Goal: Complete application form

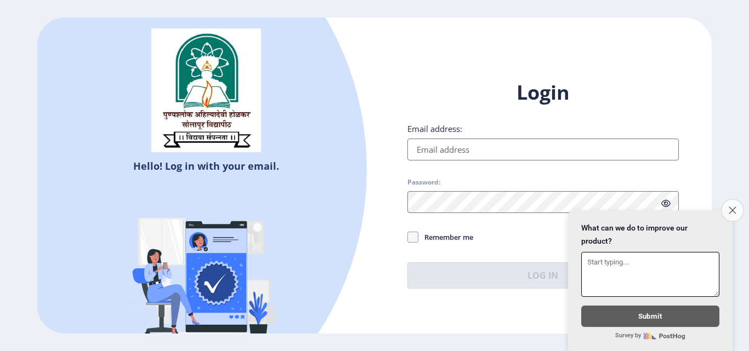
click at [731, 209] on button "Close survey" at bounding box center [732, 210] width 23 height 23
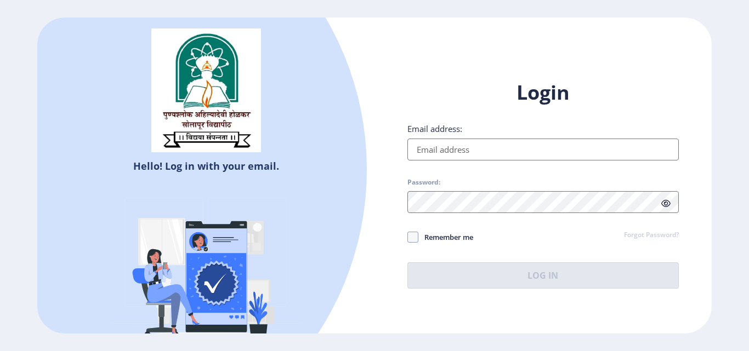
click at [425, 146] on input "Email address:" at bounding box center [542, 150] width 271 height 22
type input "[EMAIL_ADDRESS][DOMAIN_NAME]"
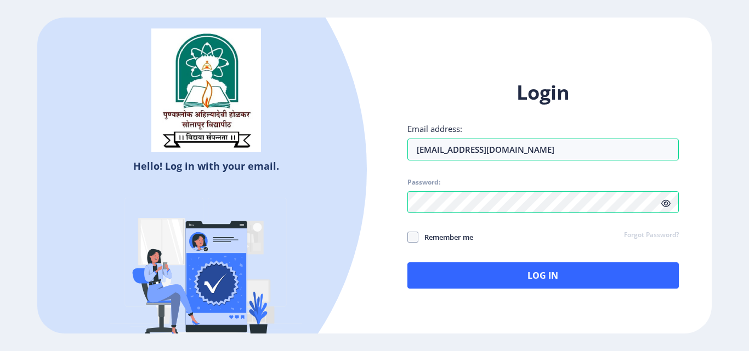
click at [663, 207] on icon at bounding box center [665, 204] width 9 height 8
click at [356, 199] on div "Hello! Log in with your email. Don't have an account? Register Login Email addr…" at bounding box center [374, 176] width 674 height 316
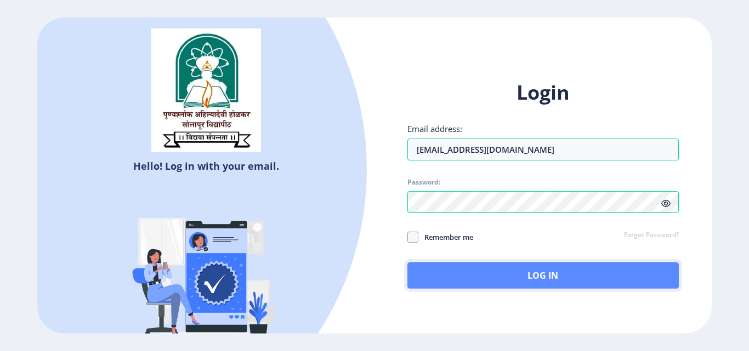
click at [504, 279] on button "Log In" at bounding box center [542, 276] width 271 height 26
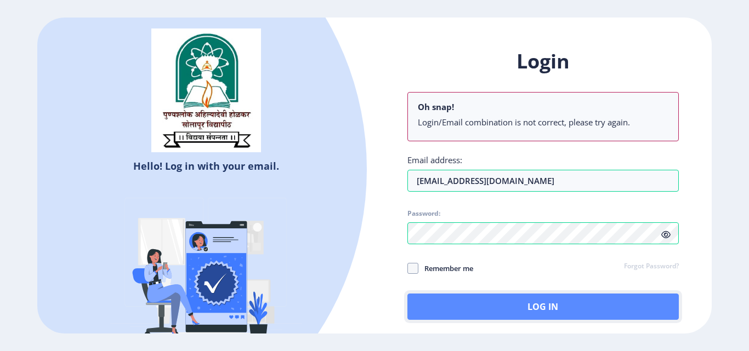
click at [542, 303] on button "Log In" at bounding box center [542, 307] width 271 height 26
click at [501, 305] on button "Log In" at bounding box center [542, 307] width 271 height 26
click at [530, 307] on button "Log In" at bounding box center [542, 307] width 271 height 26
click at [498, 298] on button "Log In" at bounding box center [542, 307] width 271 height 26
click at [471, 296] on button "Log In" at bounding box center [542, 307] width 271 height 26
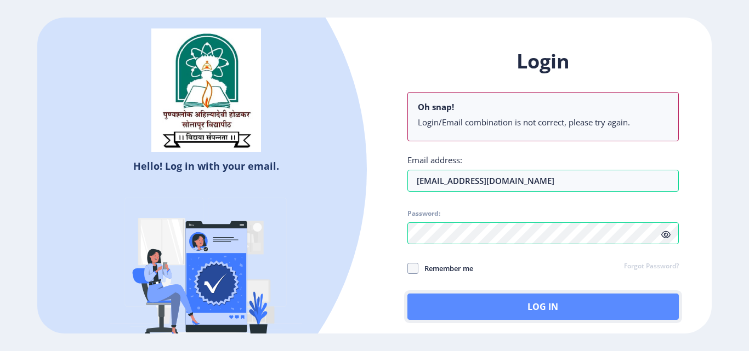
click at [452, 302] on button "Log In" at bounding box center [542, 307] width 271 height 26
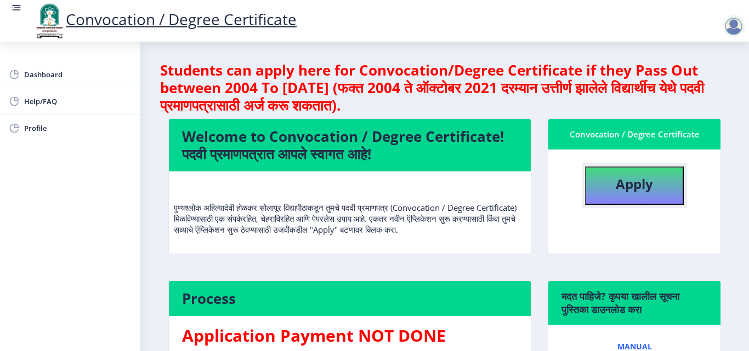
click at [622, 183] on b "Apply" at bounding box center [634, 184] width 37 height 18
select select
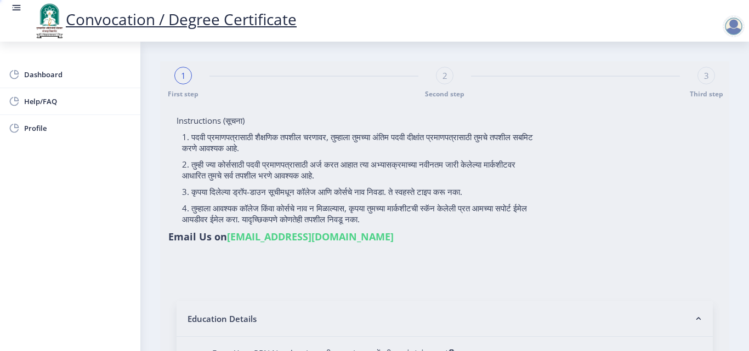
type input "[PERSON_NAME]"
type input "Usha"
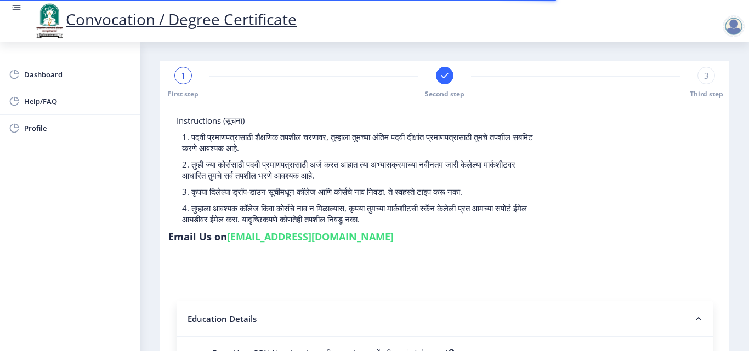
select select
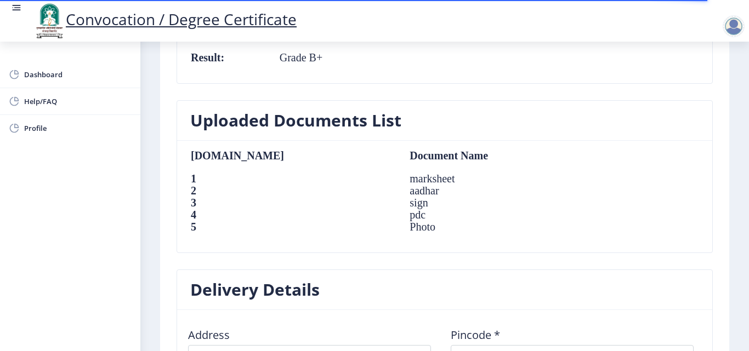
scroll to position [948, 0]
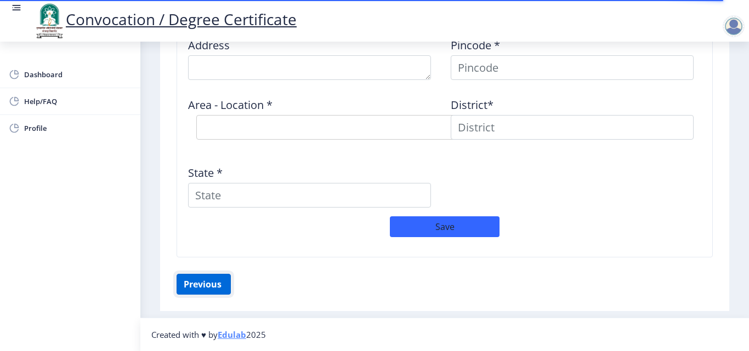
click at [206, 286] on button "Previous ‍" at bounding box center [204, 284] width 54 height 21
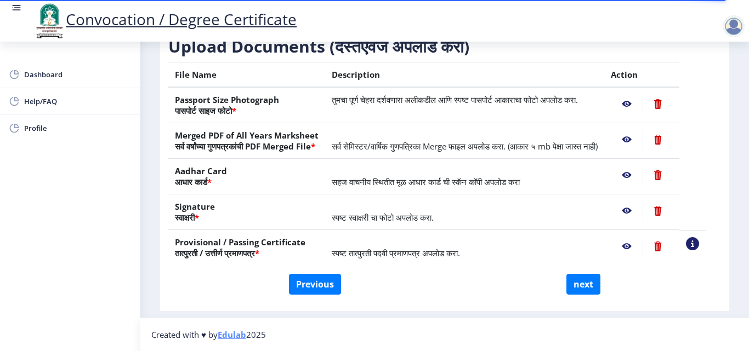
scroll to position [202, 0]
click at [325, 280] on button "Previous" at bounding box center [315, 284] width 52 height 21
select select "Regular"
select select "2020"
select select "October"
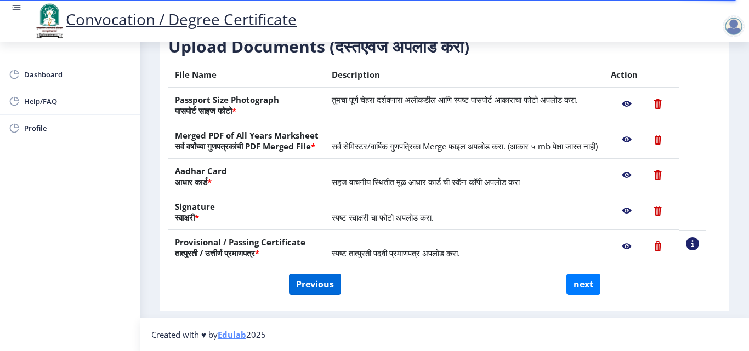
select select "Grade B+"
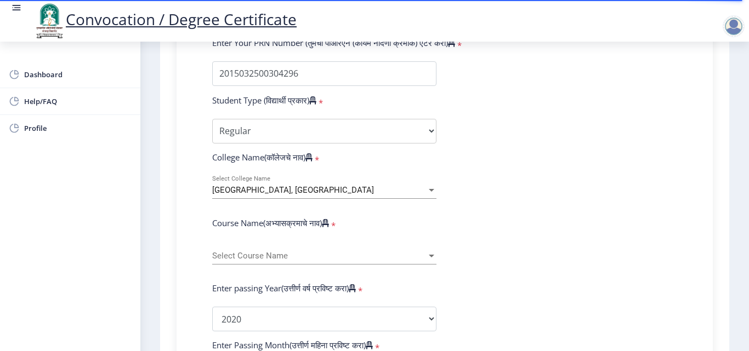
scroll to position [312, 0]
click at [286, 192] on span "[GEOGRAPHIC_DATA], [GEOGRAPHIC_DATA]" at bounding box center [293, 189] width 162 height 10
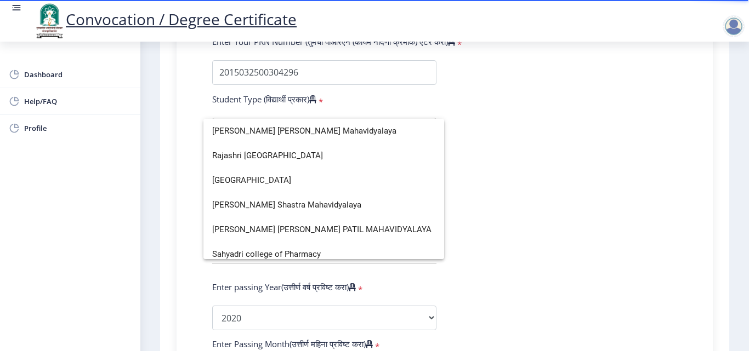
scroll to position [2303, 0]
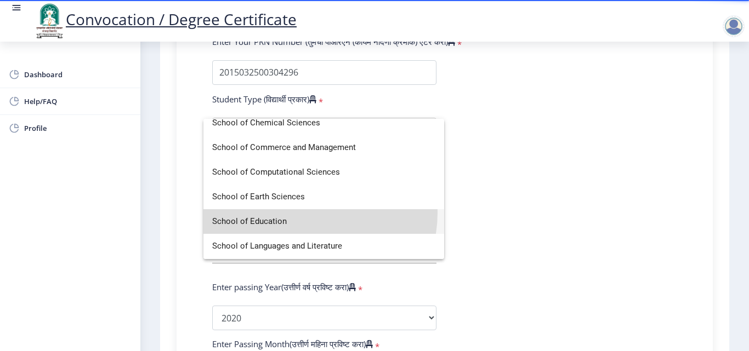
click at [309, 213] on span "School of Education" at bounding box center [323, 221] width 223 height 25
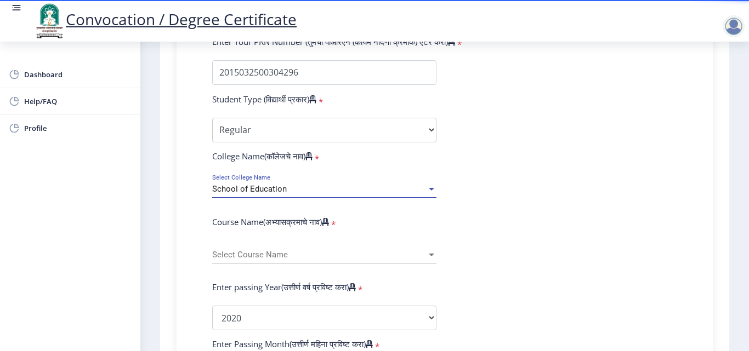
click at [301, 187] on div "School of Education" at bounding box center [319, 189] width 214 height 9
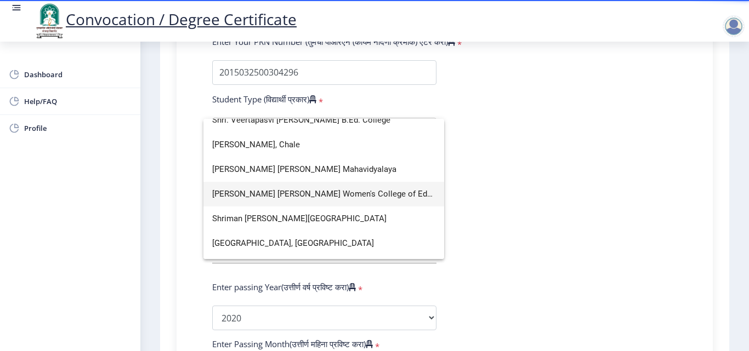
scroll to position [3125, 0]
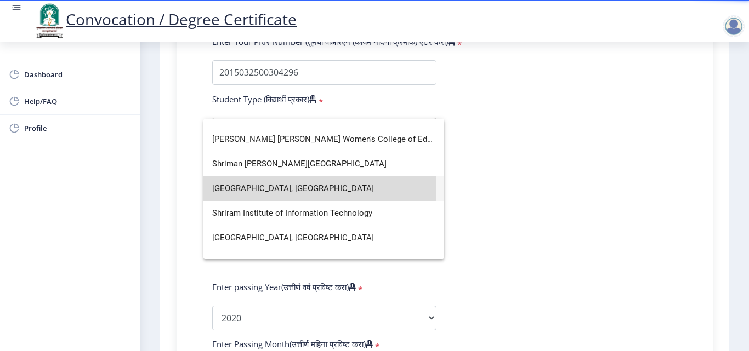
click at [277, 187] on span "[GEOGRAPHIC_DATA], [GEOGRAPHIC_DATA]" at bounding box center [323, 189] width 223 height 25
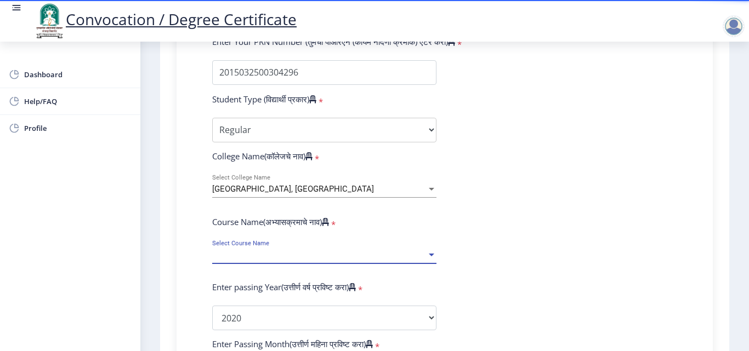
click at [288, 252] on span "Select Course Name" at bounding box center [319, 255] width 214 height 9
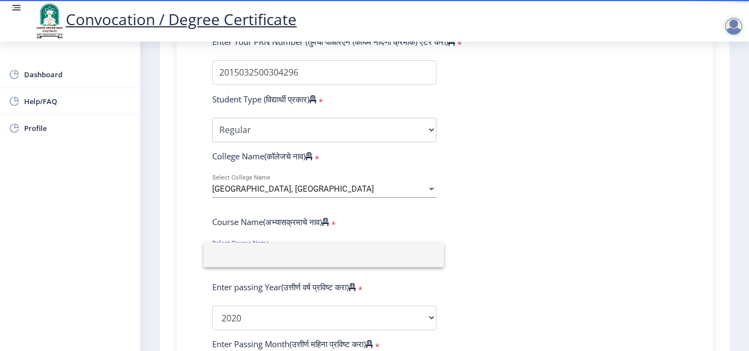
click at [530, 230] on div at bounding box center [374, 175] width 749 height 351
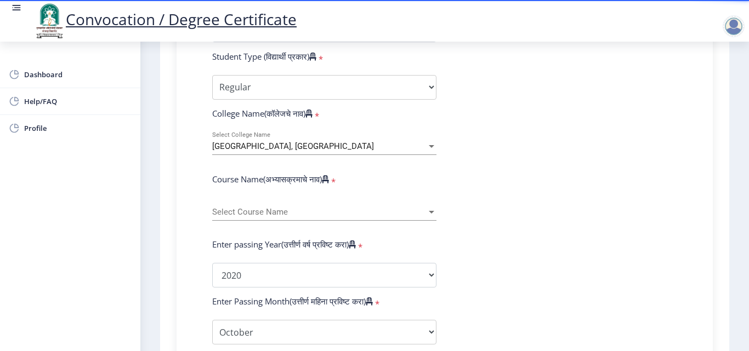
scroll to position [367, 0]
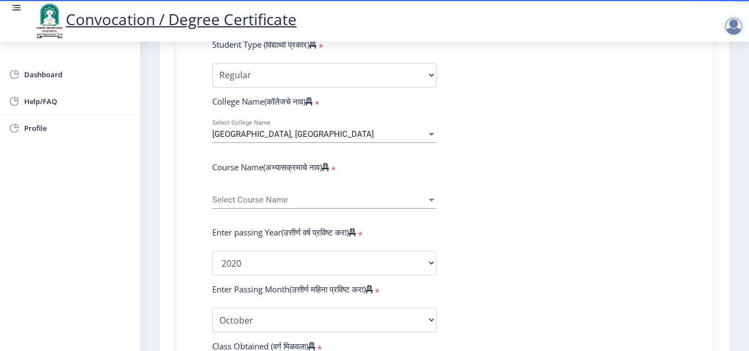
click at [434, 205] on div "Select Course Name Select Course Name" at bounding box center [324, 197] width 224 height 23
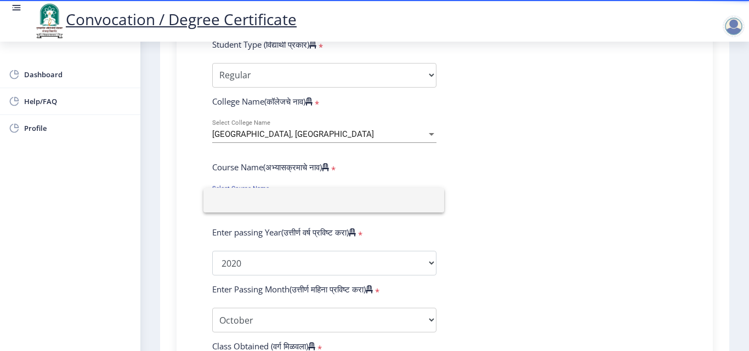
click at [434, 205] on input at bounding box center [323, 200] width 223 height 25
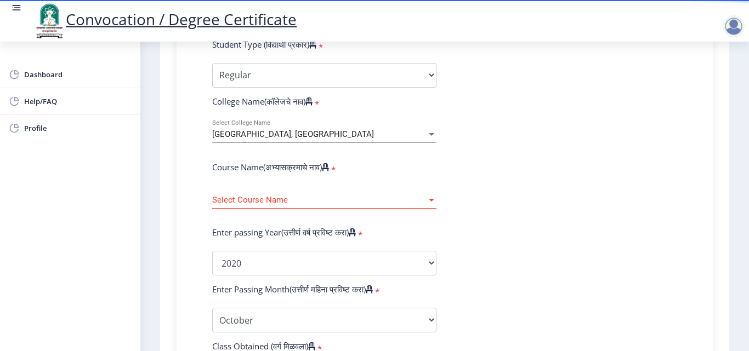
click at [478, 201] on form "Enter Your PRN Number (तुमचा पीआरएन (कायम नोंदणी क्रमांक) एंटर करा) * Student T…" at bounding box center [444, 271] width 481 height 581
click at [348, 137] on span "[GEOGRAPHIC_DATA], [GEOGRAPHIC_DATA]" at bounding box center [293, 134] width 162 height 10
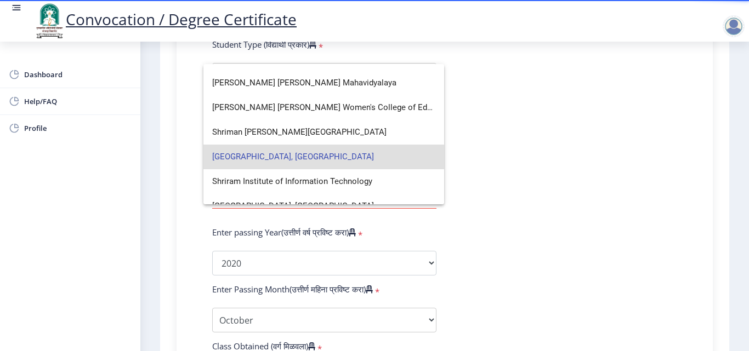
scroll to position [3125, 0]
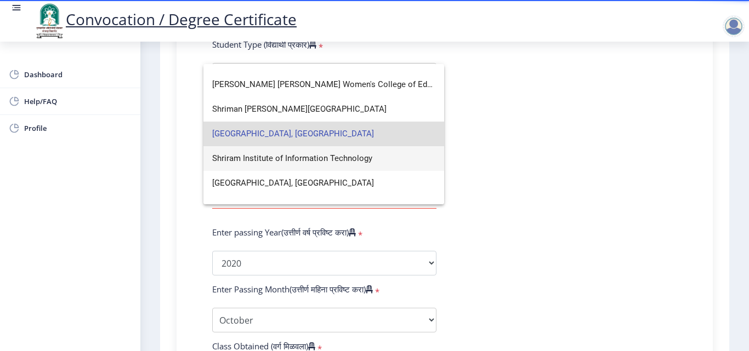
click at [277, 157] on span "Shriram Institute of Information Technology" at bounding box center [323, 158] width 223 height 25
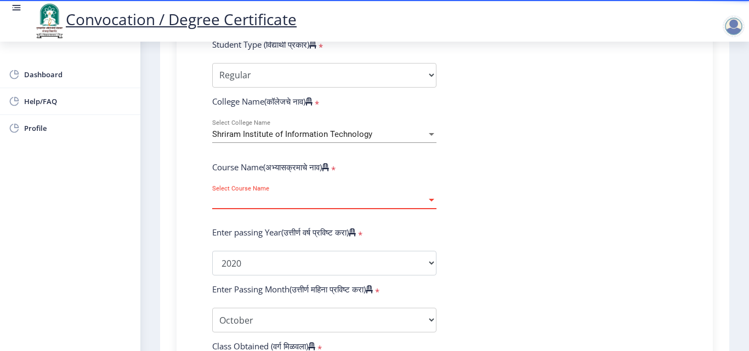
click at [286, 197] on span "Select Course Name" at bounding box center [319, 200] width 214 height 9
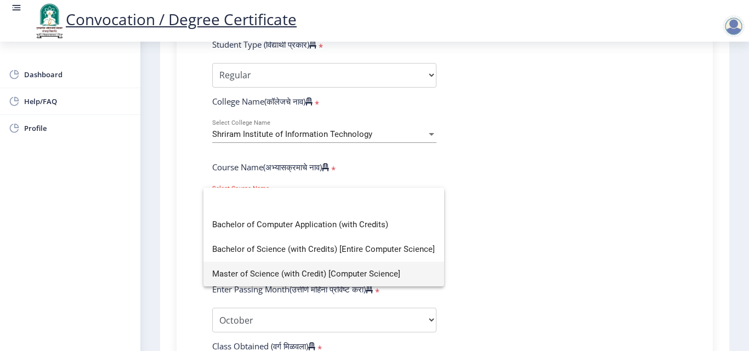
click at [484, 262] on div at bounding box center [374, 175] width 749 height 351
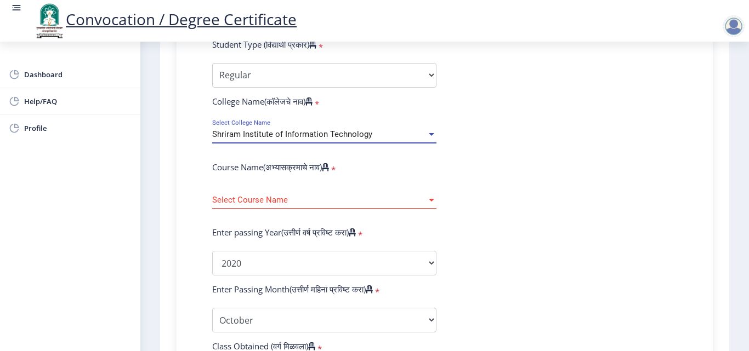
click at [322, 134] on span "Shriram Institute of Information Technology" at bounding box center [292, 134] width 160 height 10
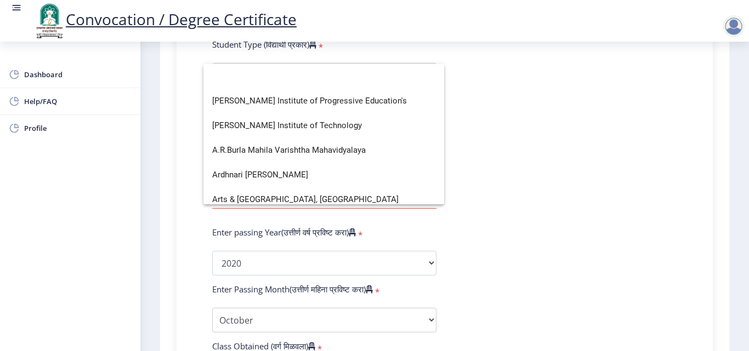
click at [536, 148] on div at bounding box center [374, 175] width 749 height 351
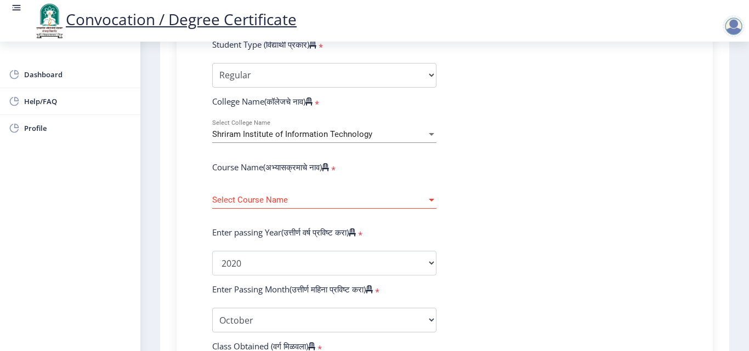
scroll to position [0, 0]
click at [276, 133] on span "Shriram Institute of Information Technology" at bounding box center [292, 134] width 160 height 10
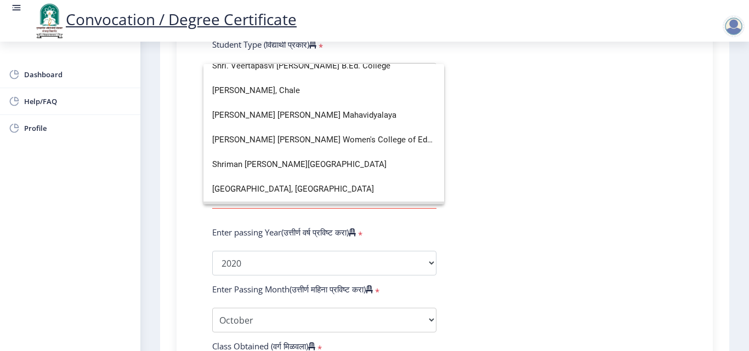
scroll to position [3124, 0]
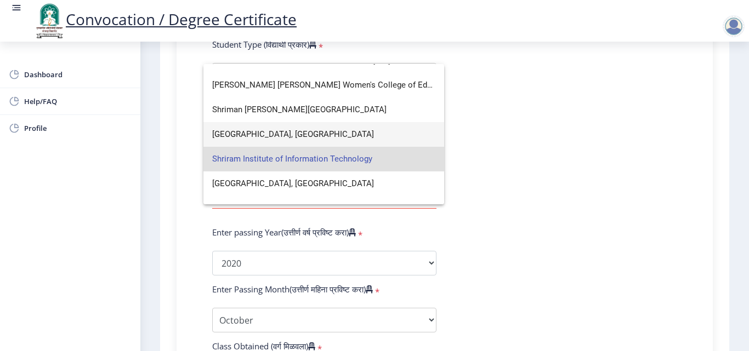
click at [278, 132] on span "[GEOGRAPHIC_DATA], [GEOGRAPHIC_DATA]" at bounding box center [323, 134] width 223 height 25
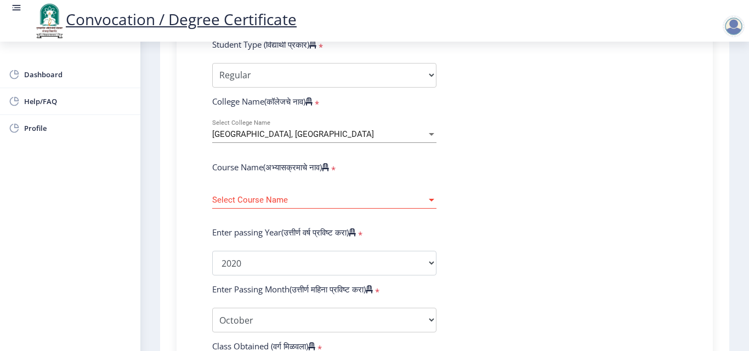
click at [411, 201] on span "Select Course Name" at bounding box center [319, 200] width 214 height 9
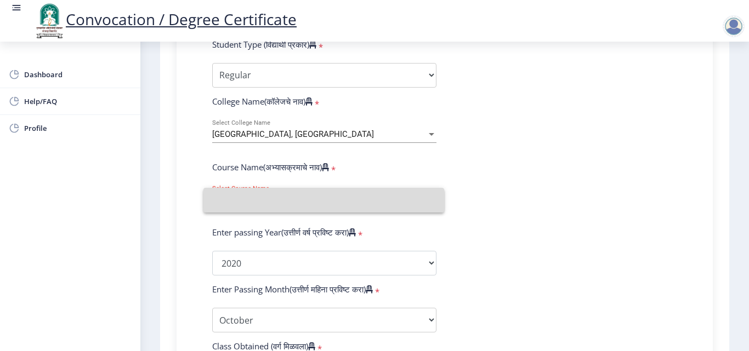
click at [411, 201] on input at bounding box center [323, 200] width 223 height 25
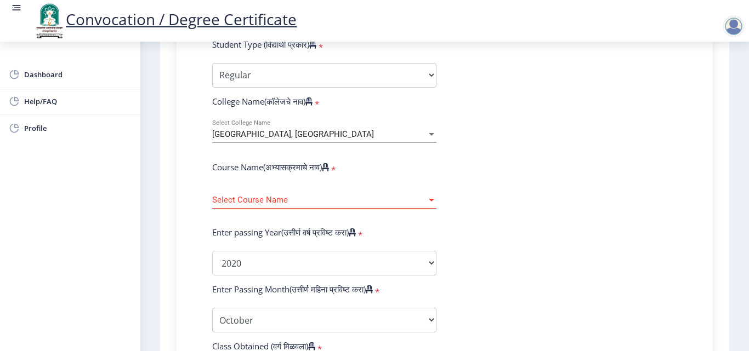
click at [546, 187] on form "Enter Your PRN Number (तुमचा पीआरएन (कायम नोंदणी क्रमांक) एंटर करा) * Student T…" at bounding box center [444, 271] width 481 height 581
click at [394, 198] on span "Select Course Name" at bounding box center [319, 200] width 214 height 9
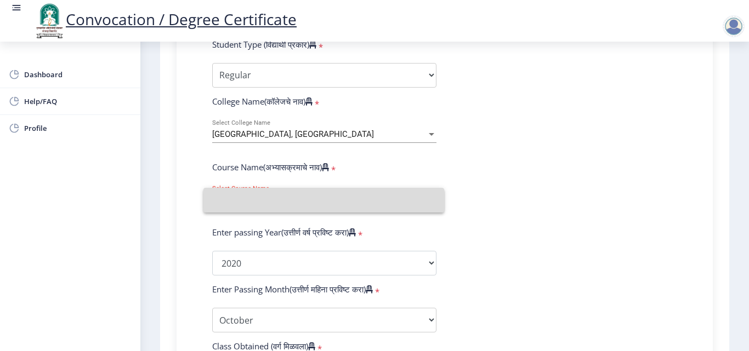
click at [394, 198] on input at bounding box center [323, 200] width 223 height 25
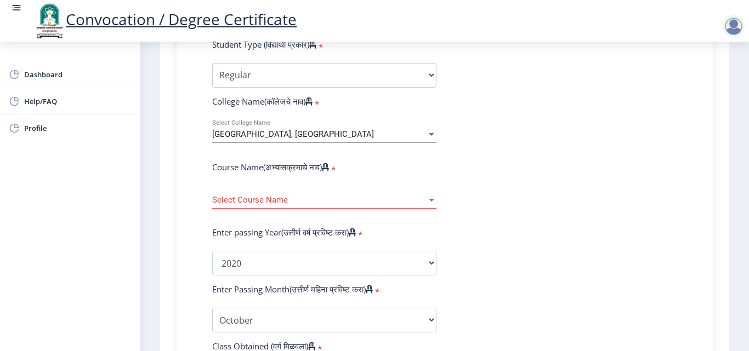
click at [481, 185] on form "Enter Your PRN Number (तुमचा पीआरएन (कायम नोंदणी क्रमांक) एंटर करा) * Student T…" at bounding box center [444, 271] width 481 height 581
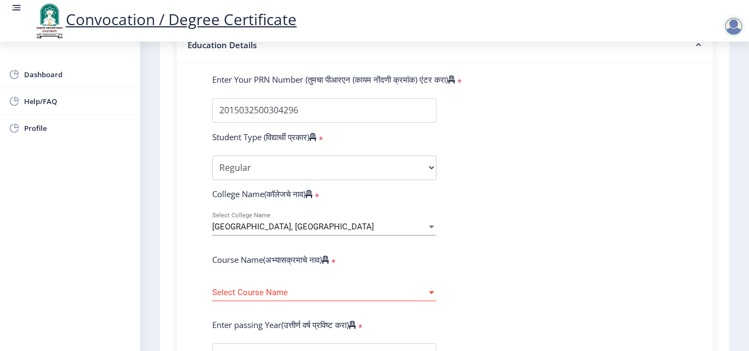
scroll to position [329, 0]
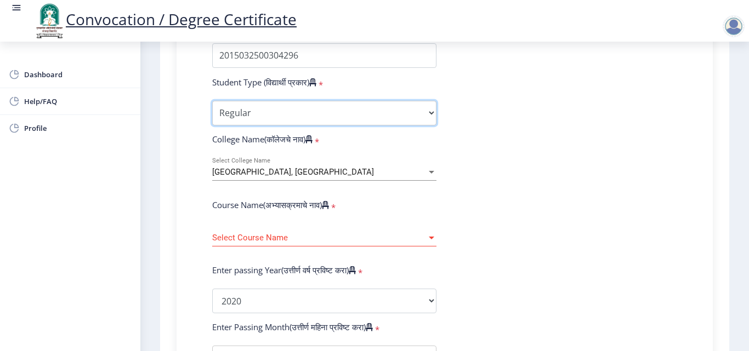
click at [430, 113] on select "Select Student Type Regular External" at bounding box center [324, 113] width 224 height 25
click at [212, 101] on select "Select Student Type Regular External" at bounding box center [324, 113] width 224 height 25
click at [365, 174] on span "[GEOGRAPHIC_DATA], [GEOGRAPHIC_DATA]" at bounding box center [293, 172] width 162 height 10
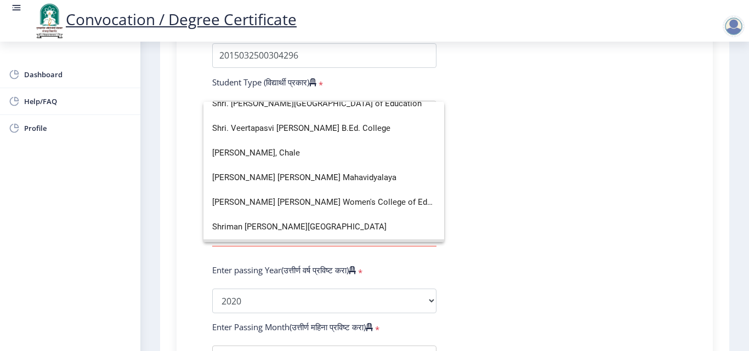
scroll to position [3070, 0]
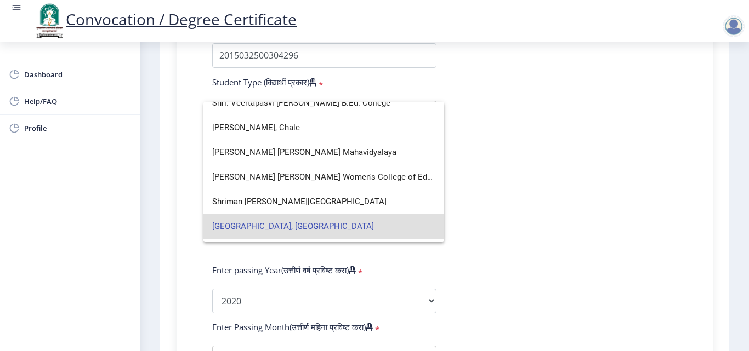
click at [294, 225] on span "[GEOGRAPHIC_DATA], [GEOGRAPHIC_DATA]" at bounding box center [323, 226] width 223 height 25
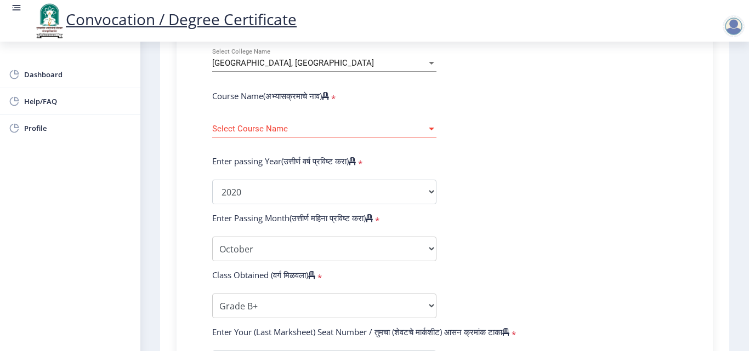
scroll to position [439, 0]
click at [294, 131] on span "Select Course Name" at bounding box center [319, 128] width 214 height 9
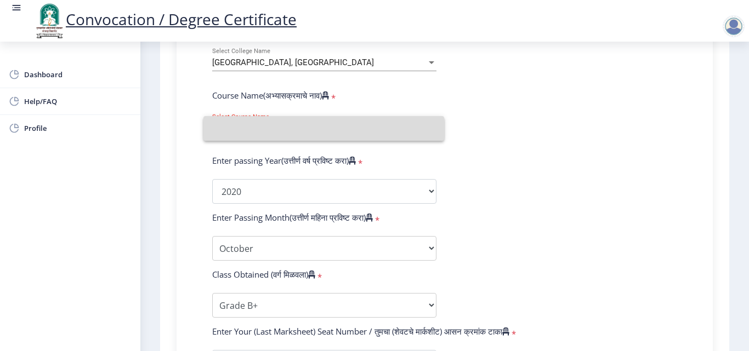
click at [294, 131] on input at bounding box center [323, 128] width 223 height 25
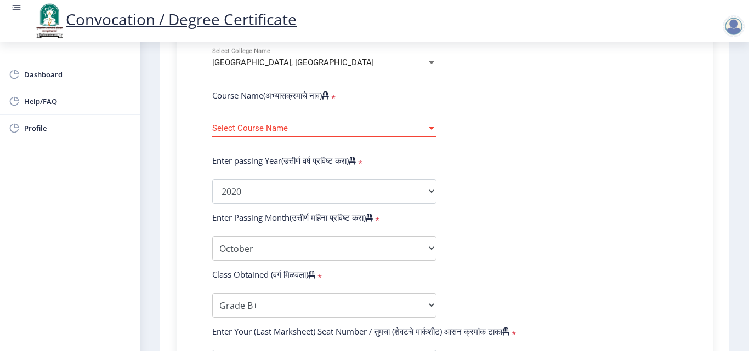
click at [471, 132] on form "Enter Your PRN Number (तुमचा पीआरएन (कायम नोंदणी क्रमांक) एंटर करा) * Student T…" at bounding box center [444, 200] width 481 height 581
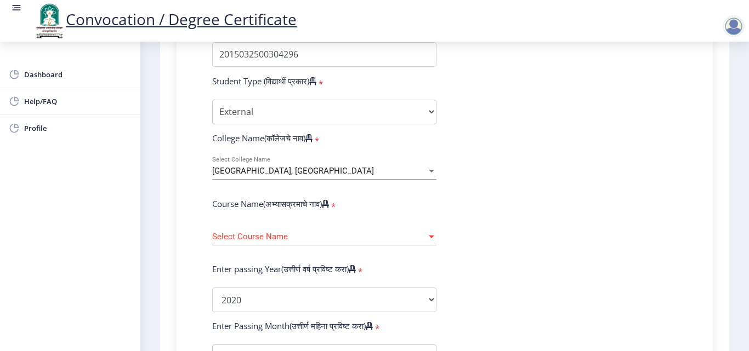
scroll to position [329, 0]
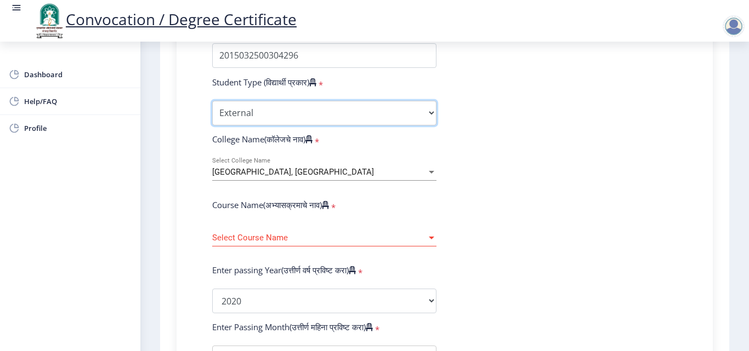
click at [320, 109] on select "Select Student Type Regular External" at bounding box center [324, 113] width 224 height 25
select select "Regular"
click at [212, 101] on select "Select Student Type Regular External" at bounding box center [324, 113] width 224 height 25
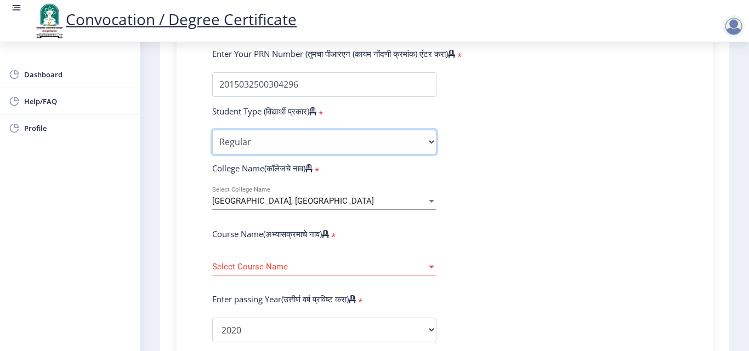
scroll to position [274, 0]
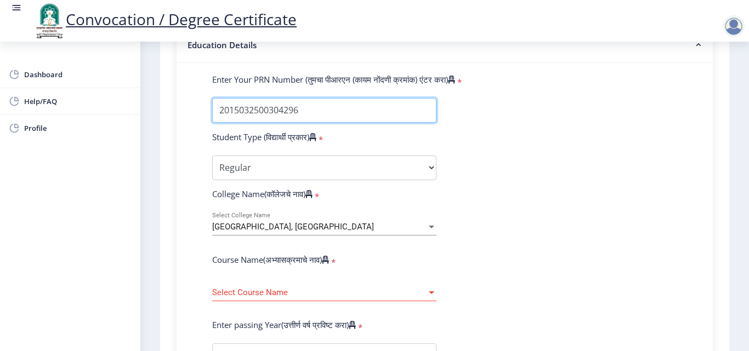
click at [319, 110] on input "Enter Your PRN Number (तुमचा पीआरएन (कायम नोंदणी क्रमांक) एंटर करा)" at bounding box center [324, 110] width 224 height 25
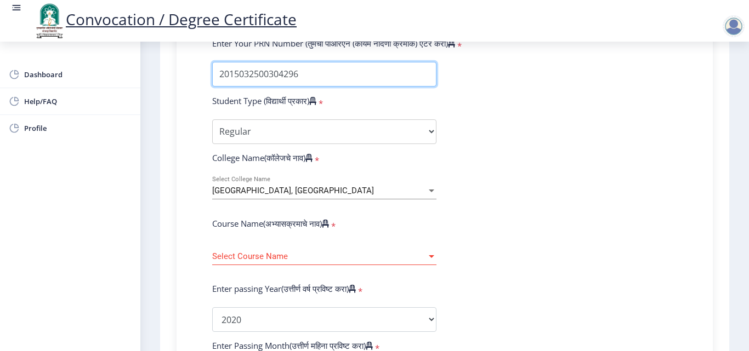
scroll to position [329, 0]
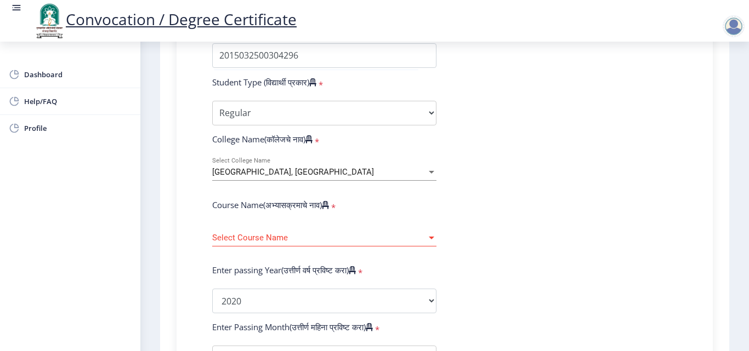
click at [374, 238] on span "Select Course Name" at bounding box center [319, 238] width 214 height 9
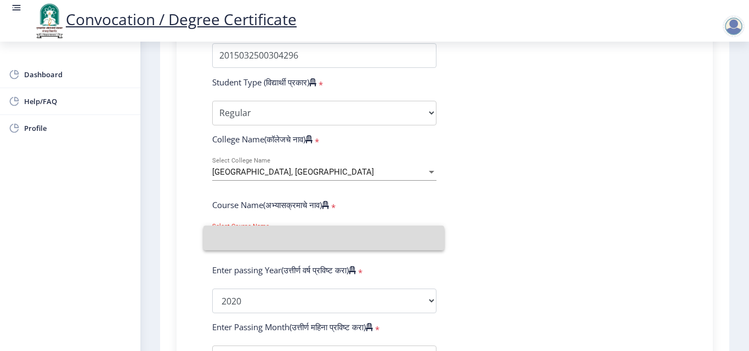
click at [374, 238] on input at bounding box center [323, 238] width 223 height 25
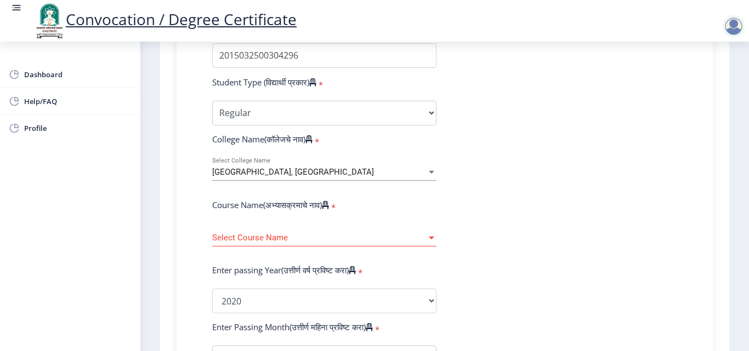
click at [490, 238] on form "Enter Your PRN Number (तुमचा पीआरएन (कायम नोंदणी क्रमांक) एंटर करा) * Student T…" at bounding box center [444, 309] width 481 height 581
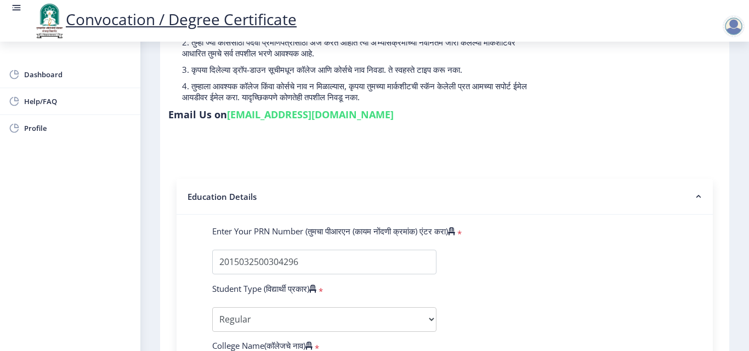
scroll to position [0, 0]
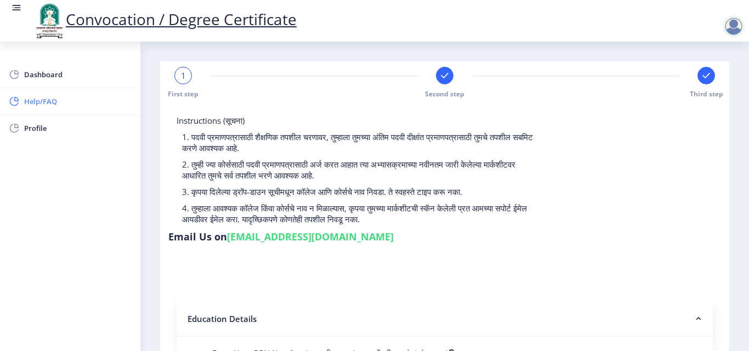
click at [40, 100] on span "Help/FAQ" at bounding box center [77, 101] width 107 height 13
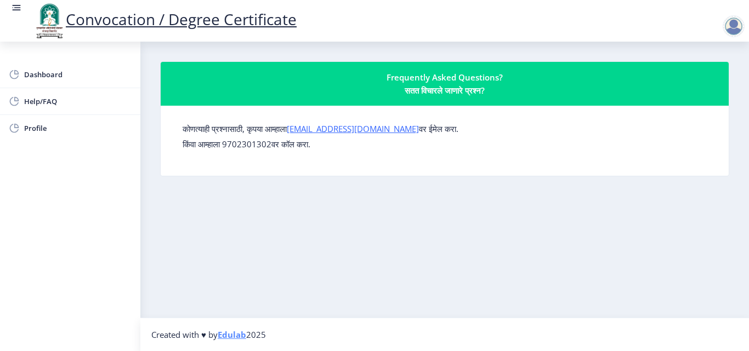
click at [433, 84] on div "Frequently Asked Questions? सतत विचारले जाणारे प्रश्न?" at bounding box center [445, 84] width 542 height 26
click at [447, 121] on div "कोणत्याही प्रश्नासाठी, कृपया आम्हाला [EMAIL_ADDRESS][DOMAIN_NAME] वर ईमेल करा. …" at bounding box center [445, 141] width 542 height 53
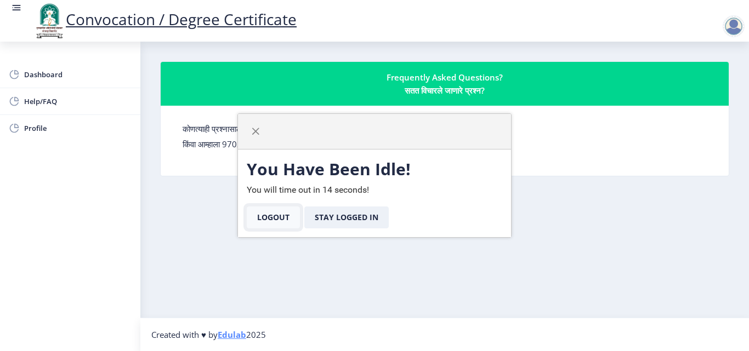
click at [293, 224] on button "Logout" at bounding box center [273, 218] width 53 height 22
